Goal: Answer question/provide support

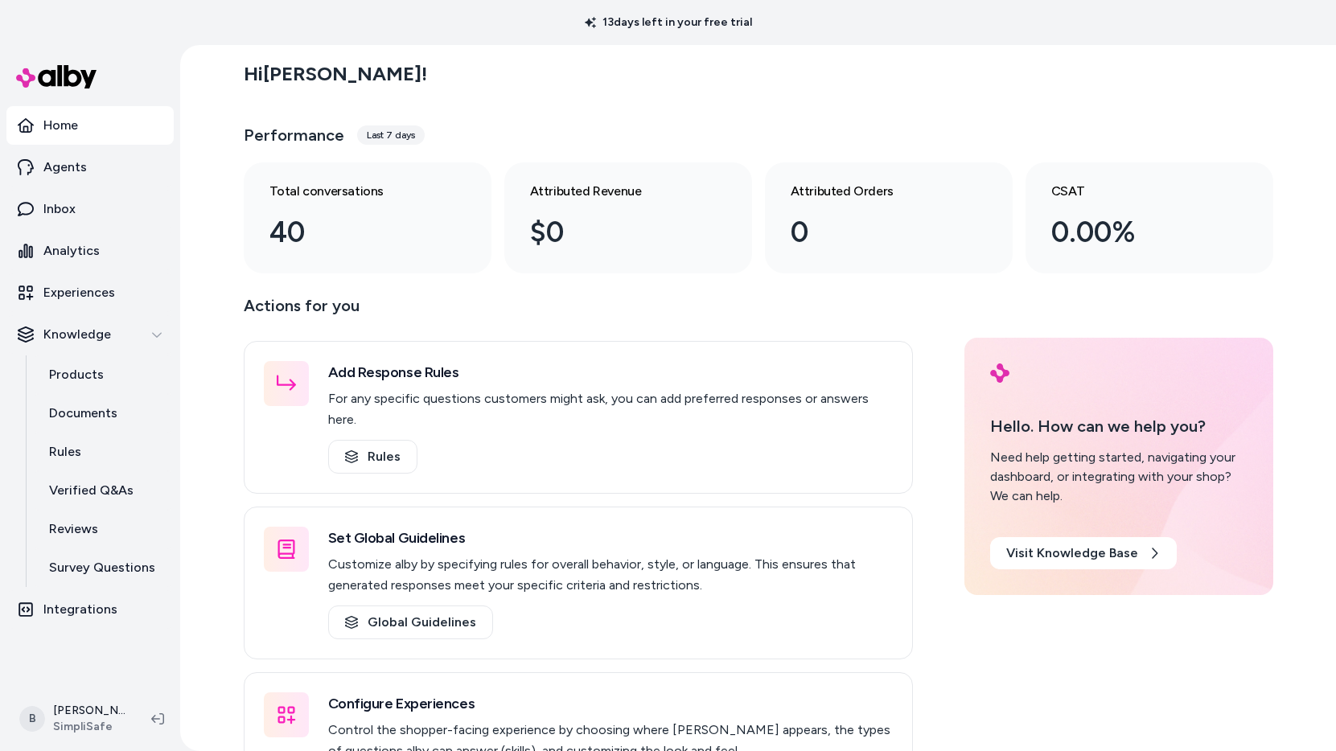
click at [1320, 247] on div "Hi [PERSON_NAME] ! Performance Last 7 days Total conversations 40 Attributed Re…" at bounding box center [757, 398] width 1155 height 706
click at [80, 162] on p "Agents" at bounding box center [64, 167] width 43 height 19
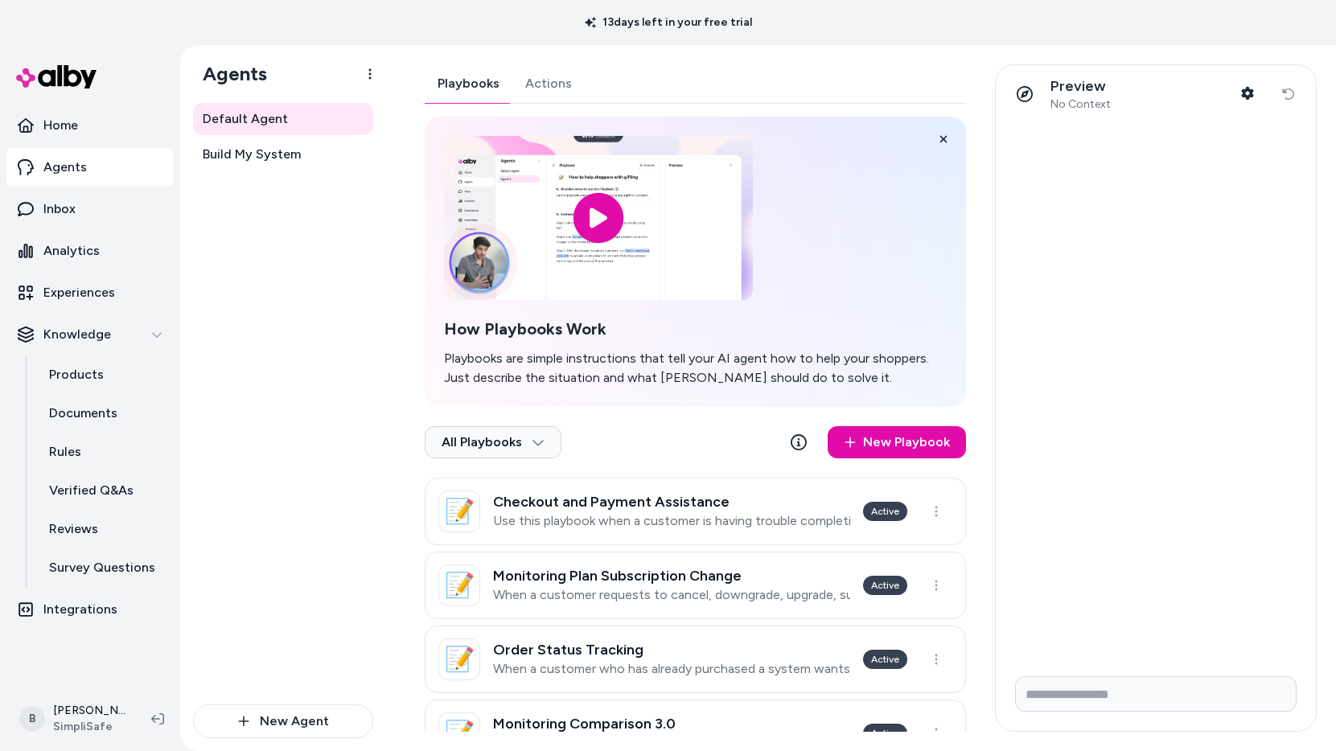
scroll to position [18, 0]
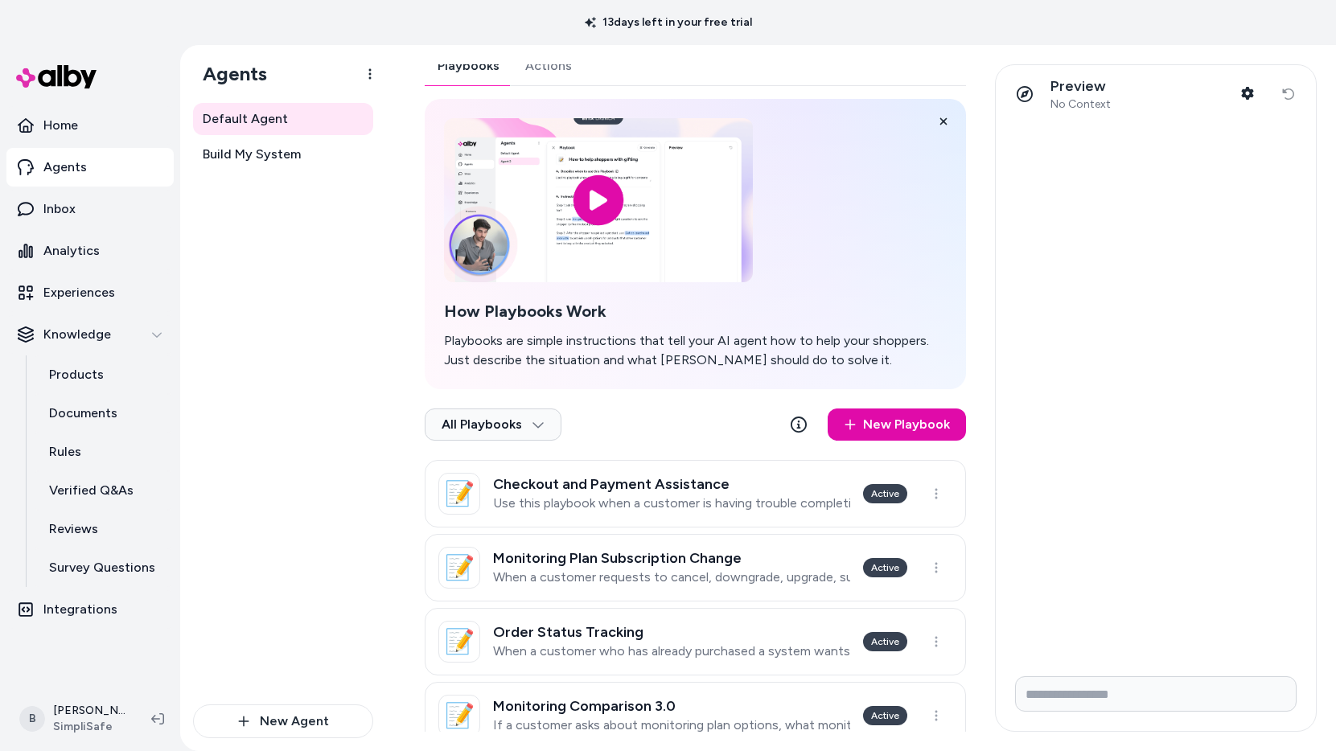
click at [1089, 88] on p "Preview" at bounding box center [1080, 86] width 60 height 18
click at [1289, 96] on div "Preview No Context Shopper Context Reset conversation" at bounding box center [1155, 94] width 320 height 58
click at [1015, 86] on div at bounding box center [1024, 94] width 32 height 32
click at [1021, 91] on icon at bounding box center [1024, 94] width 16 height 16
click at [1185, 695] on input "Write your prompt here" at bounding box center [1155, 693] width 281 height 35
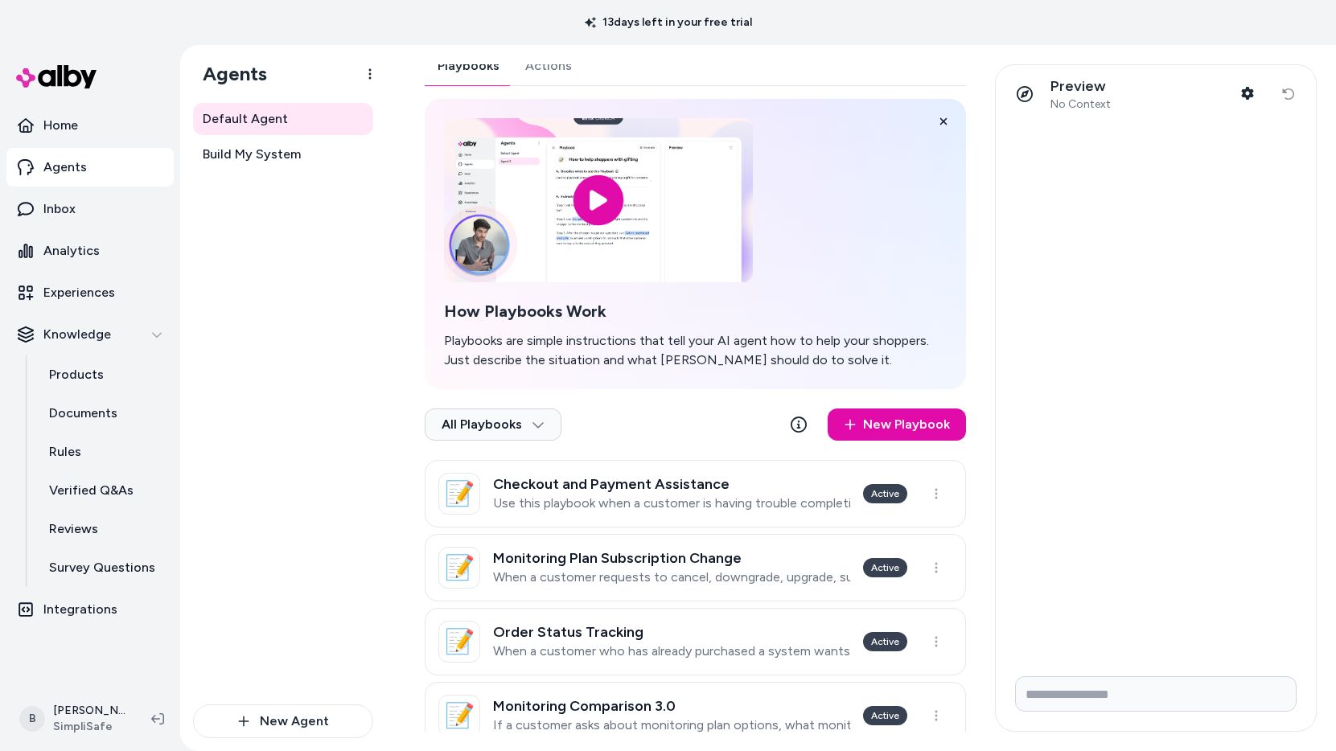
click at [1164, 715] on form at bounding box center [1155, 697] width 320 height 68
click at [1164, 698] on input "Write your prompt here" at bounding box center [1155, 693] width 281 height 35
type input "**********"
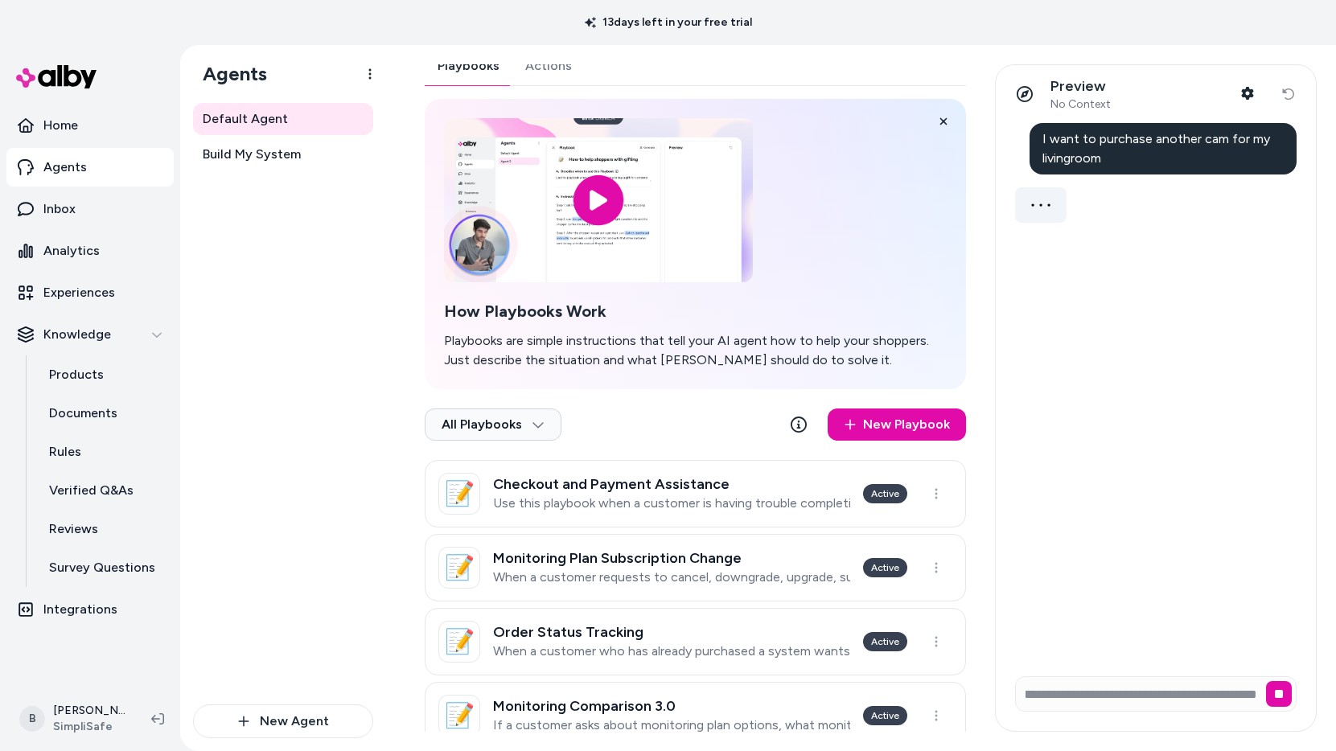
scroll to position [0, 0]
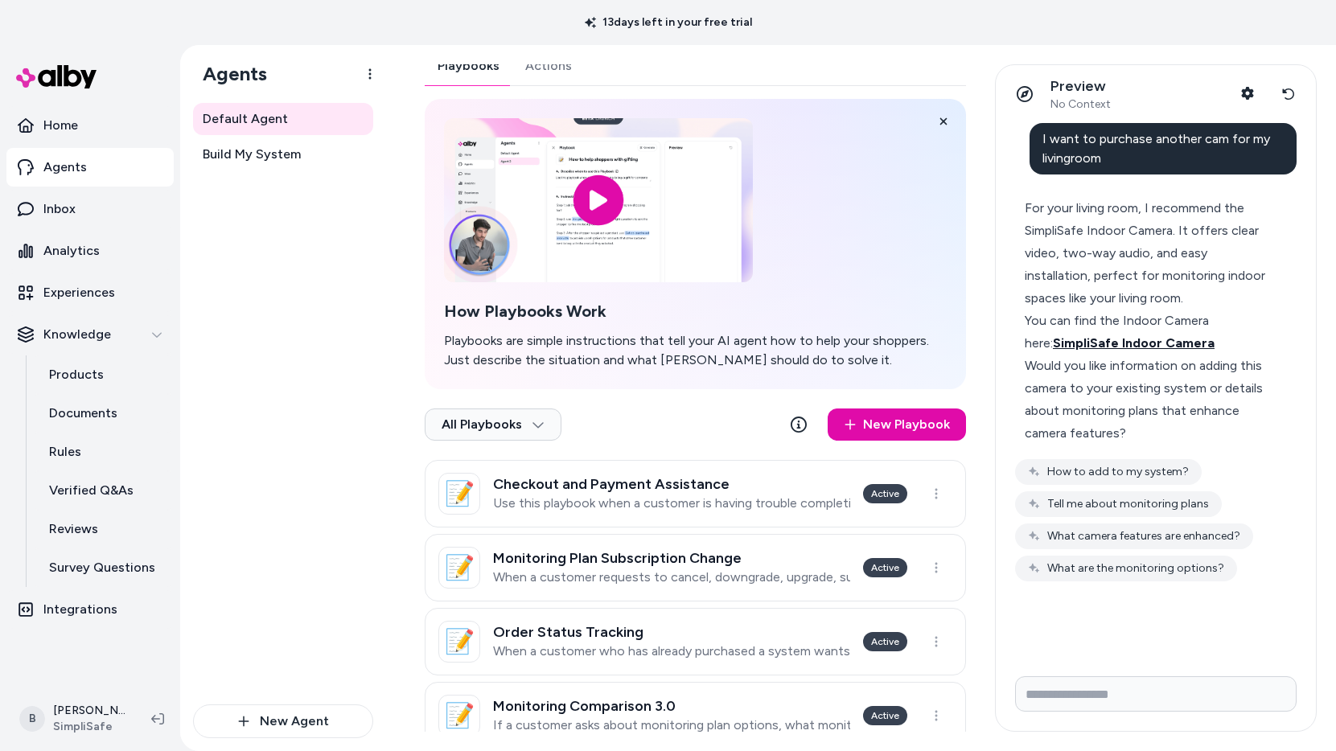
click at [1137, 342] on span "SimpliSafe Indoor Camera" at bounding box center [1134, 342] width 162 height 15
click at [1204, 698] on input "Write your prompt here" at bounding box center [1155, 693] width 281 height 35
type input "**********"
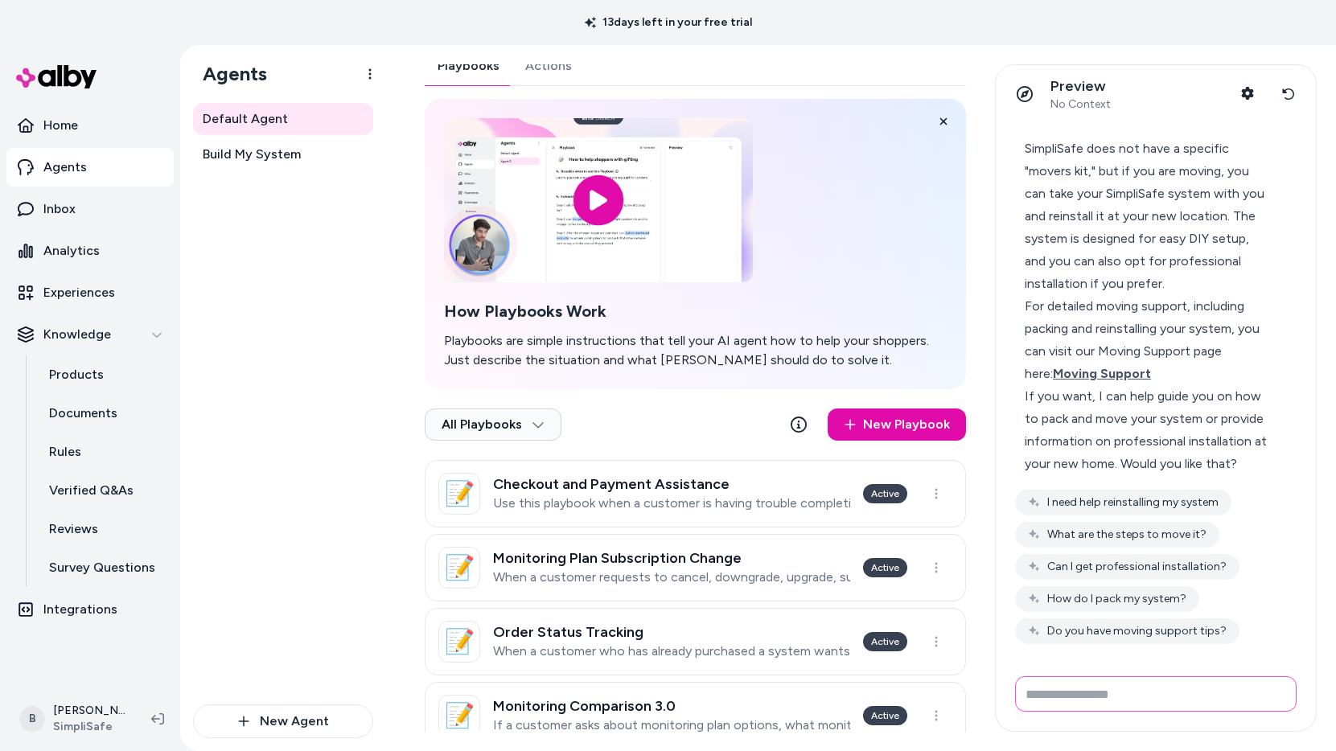
scroll to position [384, 0]
